Goal: Task Accomplishment & Management: Use online tool/utility

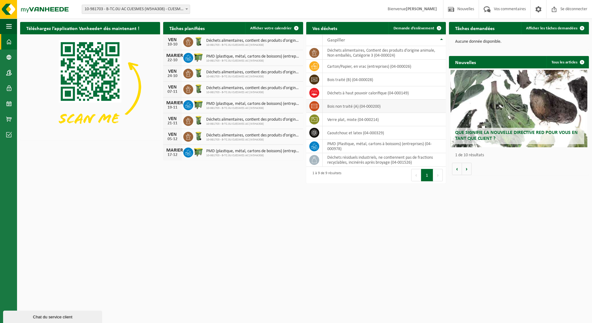
click at [355, 108] on td "bois non traité (A) (04-000200)" at bounding box center [383, 106] width 123 height 13
click at [422, 28] on span "Demande d’enlèvement" at bounding box center [413, 28] width 41 height 4
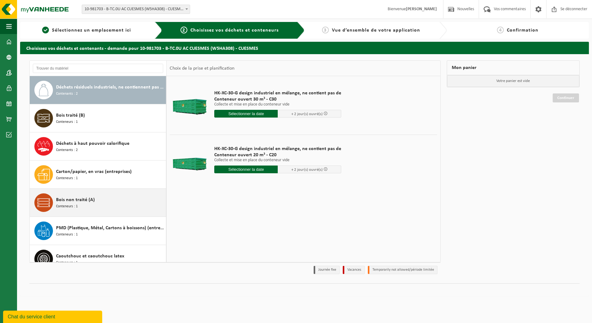
click at [97, 200] on div "Bois non traité (A) Conteneurs : 1" at bounding box center [110, 202] width 108 height 19
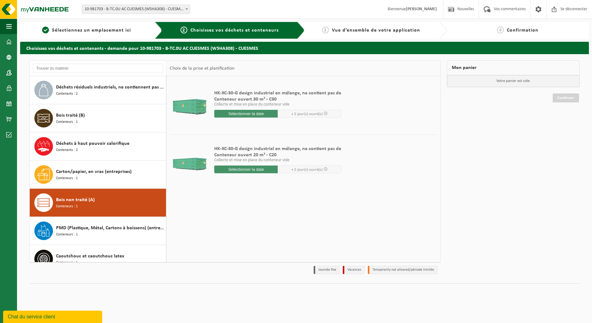
scroll to position [67, 0]
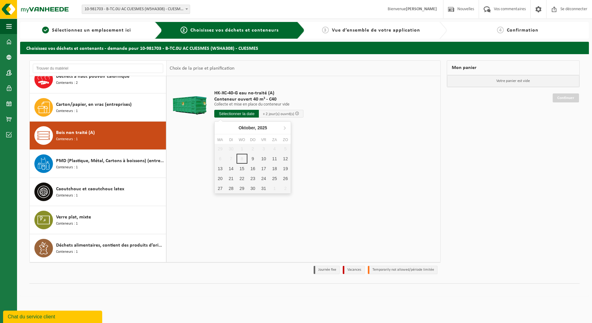
click at [243, 114] on input "text" at bounding box center [236, 114] width 45 height 8
click at [253, 158] on div "9" at bounding box center [259, 159] width 13 height 10
type input "Van [DATE]"
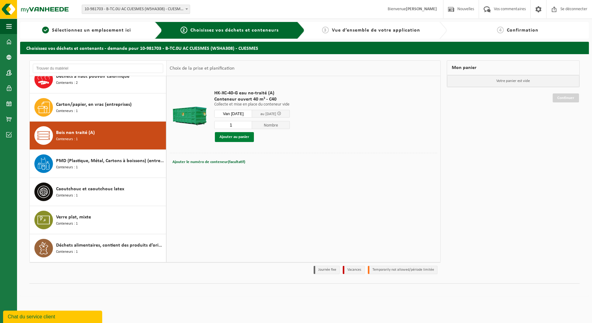
click at [239, 135] on button "Ajouter au panier" at bounding box center [234, 137] width 39 height 10
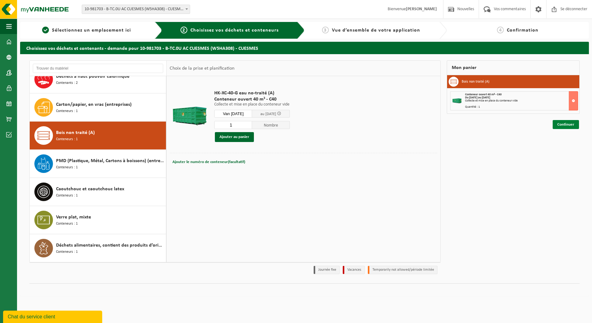
click at [564, 123] on link "Continuer" at bounding box center [565, 124] width 26 height 9
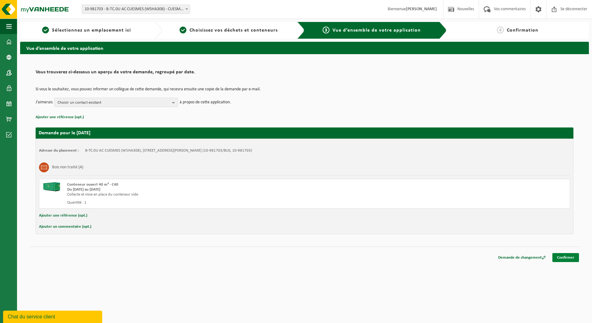
click at [560, 258] on link "Confirmer" at bounding box center [565, 257] width 27 height 9
